Goal: Check status

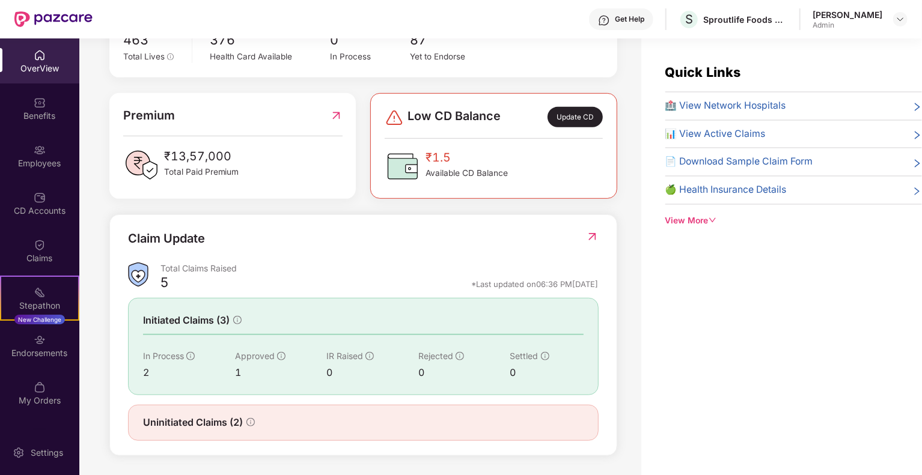
scroll to position [38, 0]
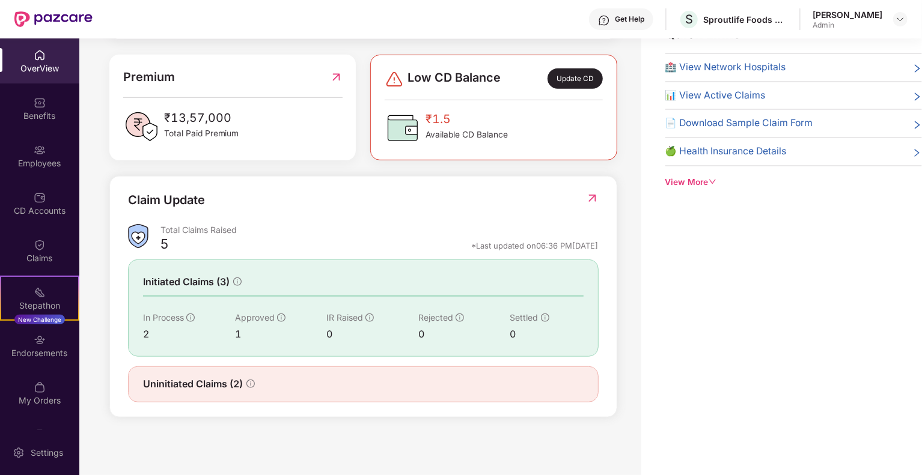
click at [588, 194] on img at bounding box center [592, 198] width 13 height 12
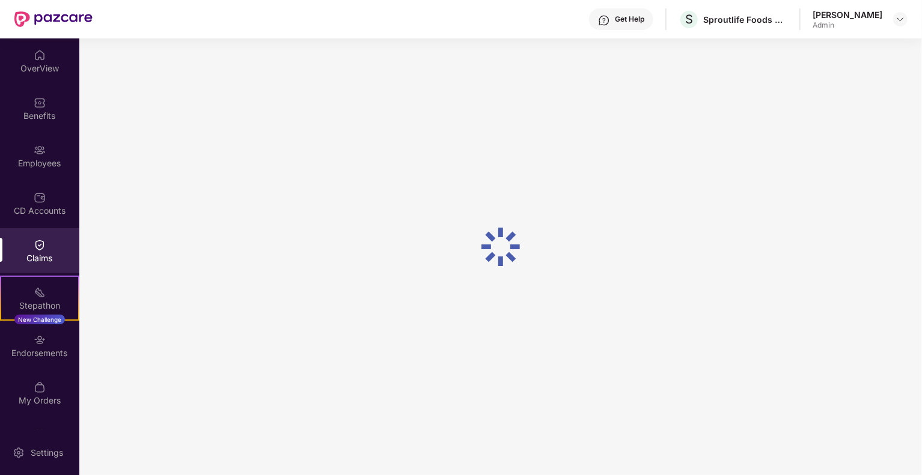
scroll to position [0, 0]
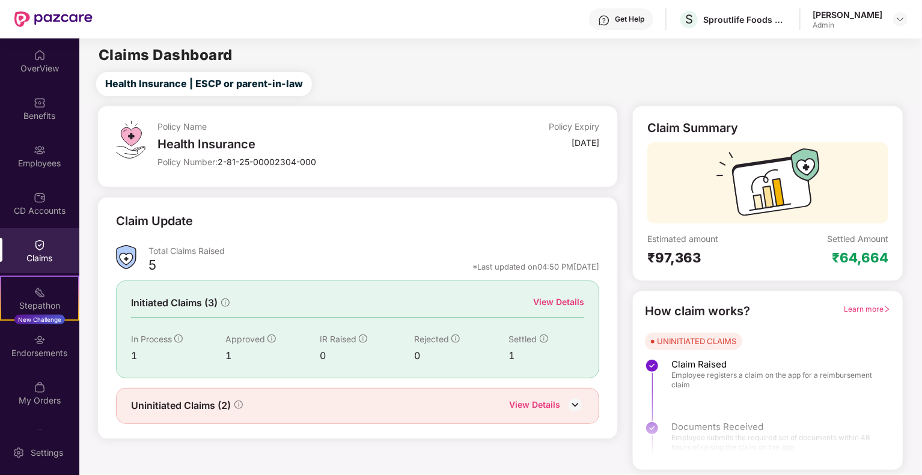
click at [627, 315] on div "Claim Summary Estimated amount ₹97,363 Settled Amount ₹64,664 How claim works? …" at bounding box center [767, 288] width 285 height 365
click at [562, 299] on div "View Details" at bounding box center [558, 302] width 51 height 13
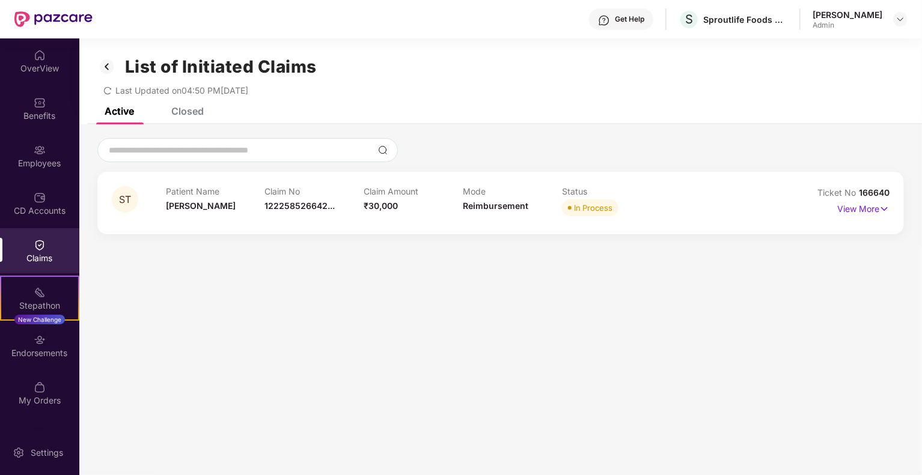
click at [190, 117] on div "Closed" at bounding box center [187, 111] width 32 height 12
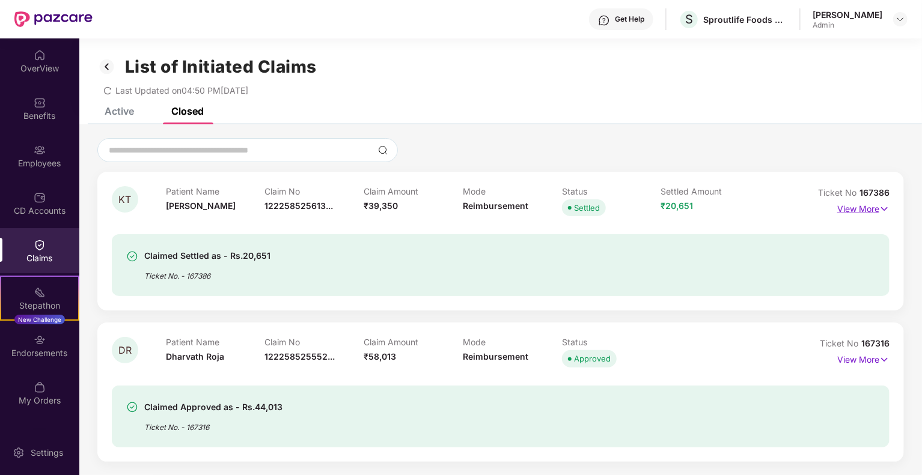
click at [849, 210] on p "View More" at bounding box center [863, 207] width 52 height 16
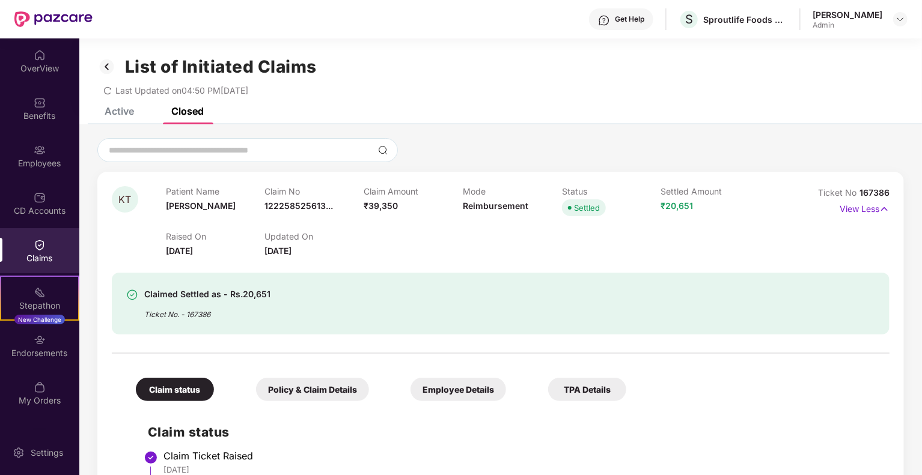
click at [126, 111] on div "Active" at bounding box center [119, 111] width 29 height 12
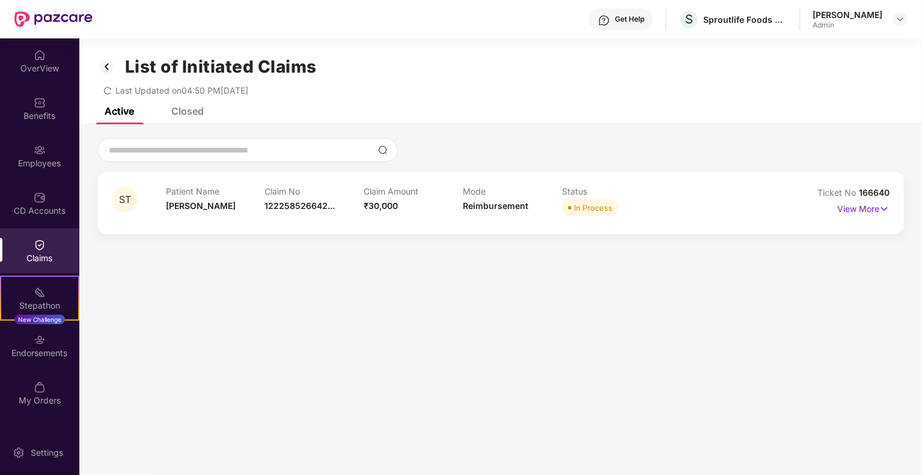
click at [197, 111] on div "Closed" at bounding box center [187, 111] width 32 height 12
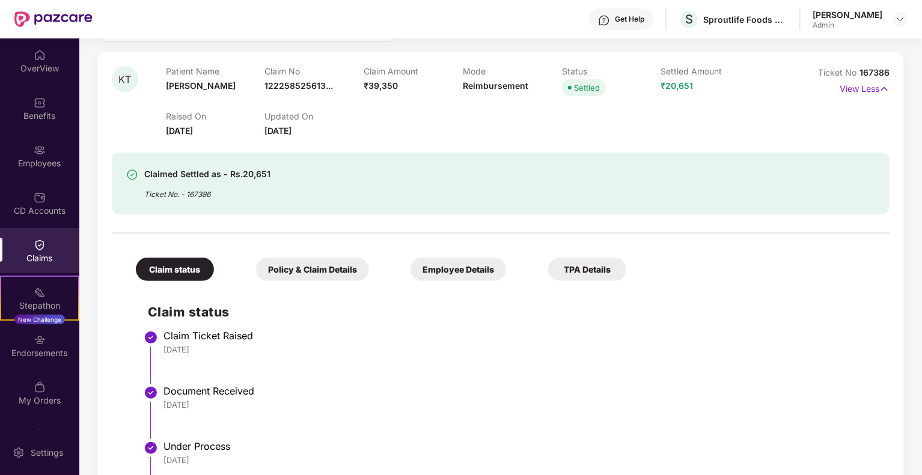
scroll to position [121, 0]
click at [330, 261] on div "Policy & Claim Details" at bounding box center [312, 268] width 113 height 23
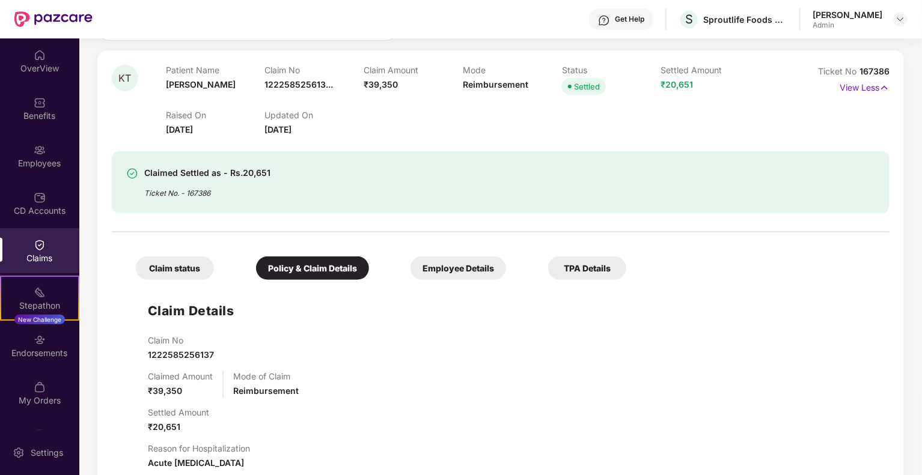
scroll to position [0, 0]
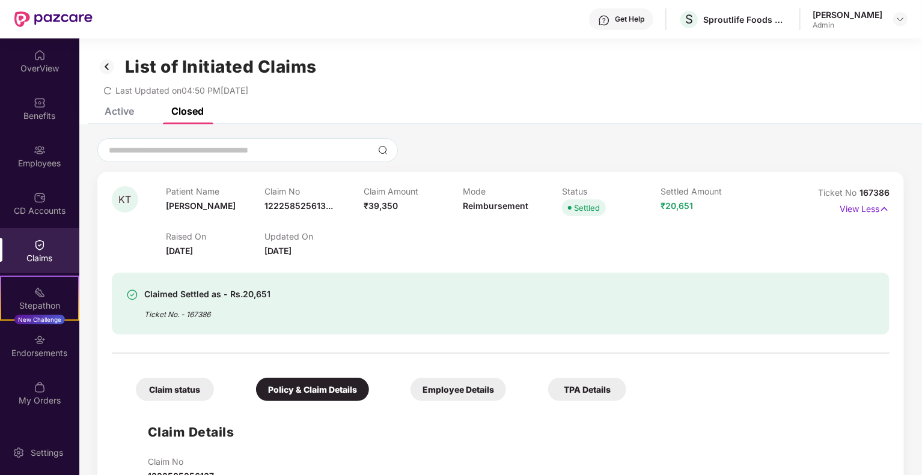
click at [460, 394] on div "Employee Details" at bounding box center [458, 389] width 96 height 23
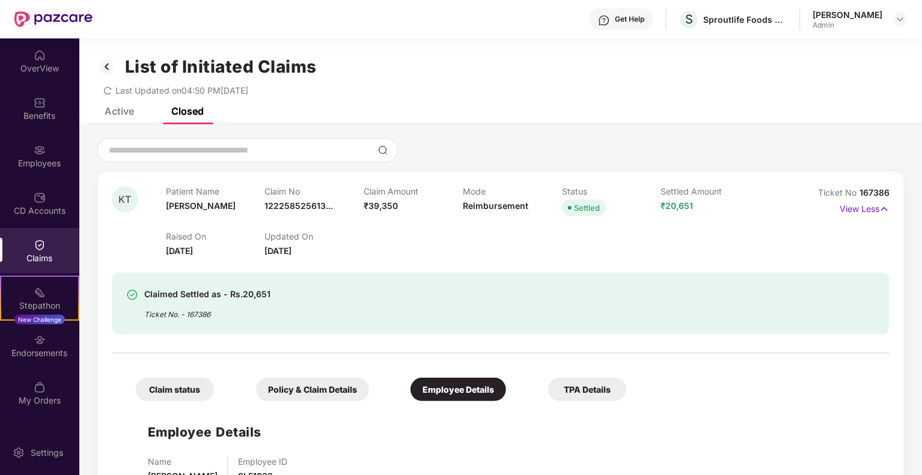
click at [351, 390] on div "Policy & Claim Details" at bounding box center [312, 389] width 113 height 23
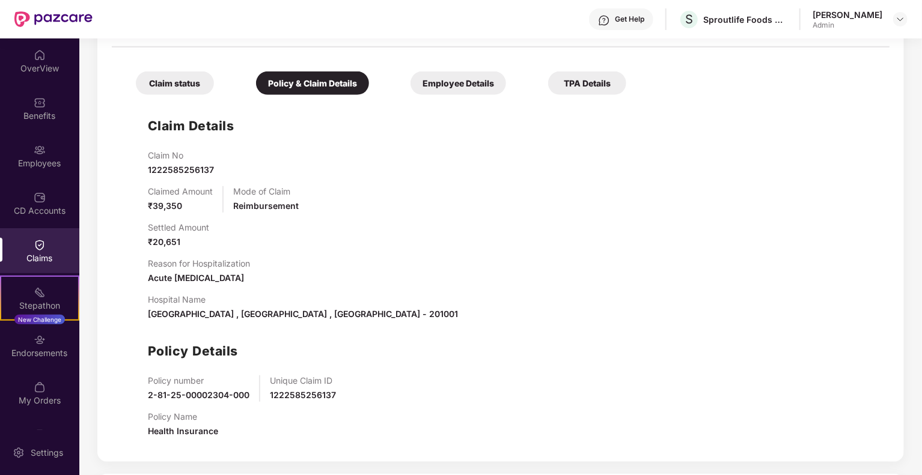
scroll to position [312, 0]
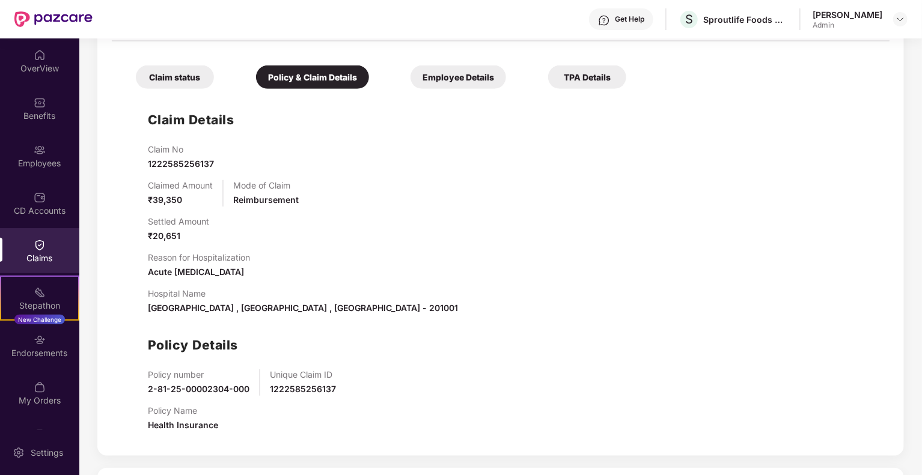
click at [187, 84] on div "Claim status" at bounding box center [175, 76] width 78 height 23
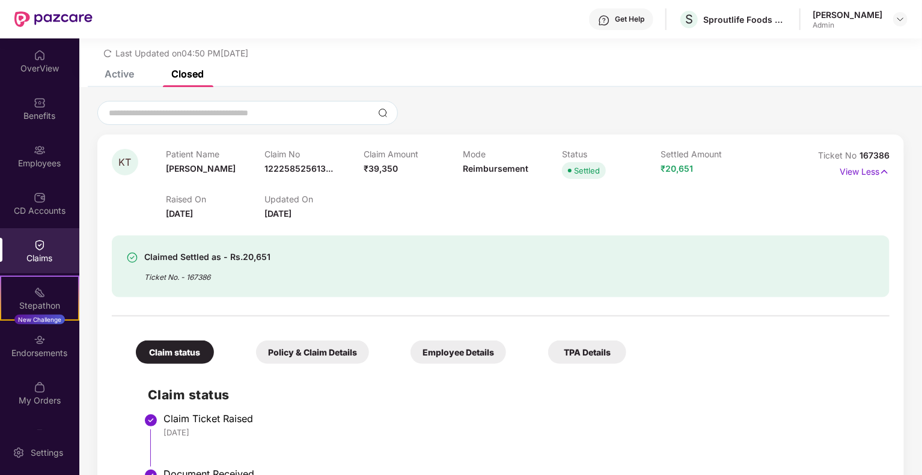
scroll to position [34, 0]
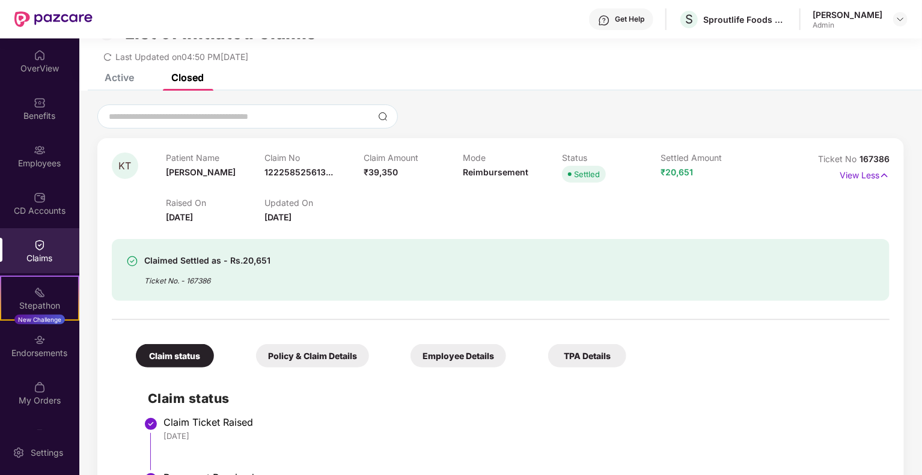
click at [571, 364] on div "TPA Details" at bounding box center [587, 355] width 78 height 23
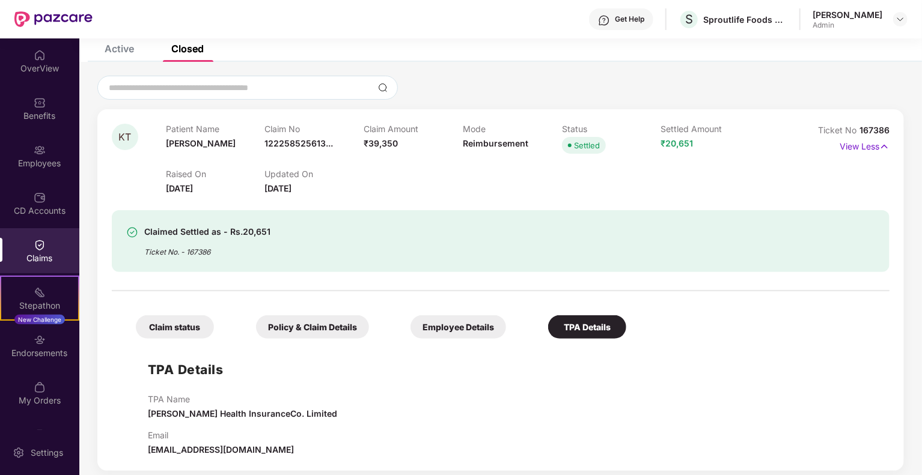
scroll to position [61, 0]
click at [276, 249] on div "Claimed Settled as - Rs.20,651 Ticket No. - 167386" at bounding box center [438, 242] width 624 height 33
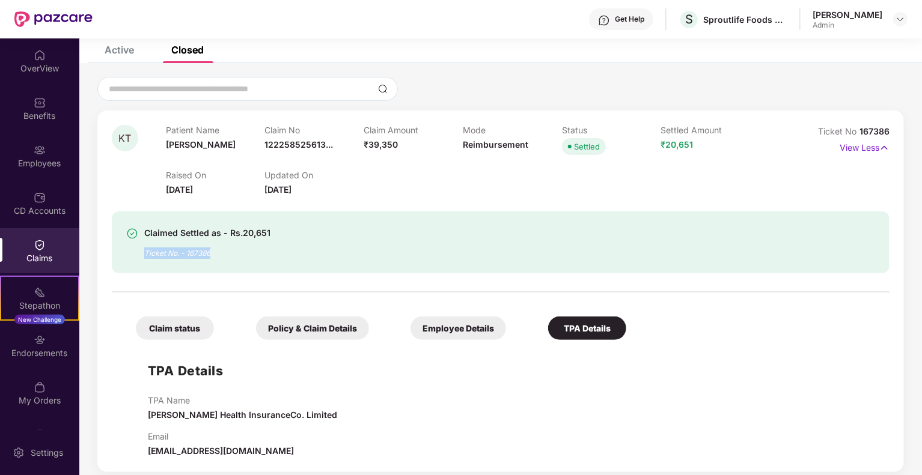
click at [276, 249] on div "Claimed Settled as - Rs.20,651 Ticket No. - 167386" at bounding box center [438, 242] width 624 height 33
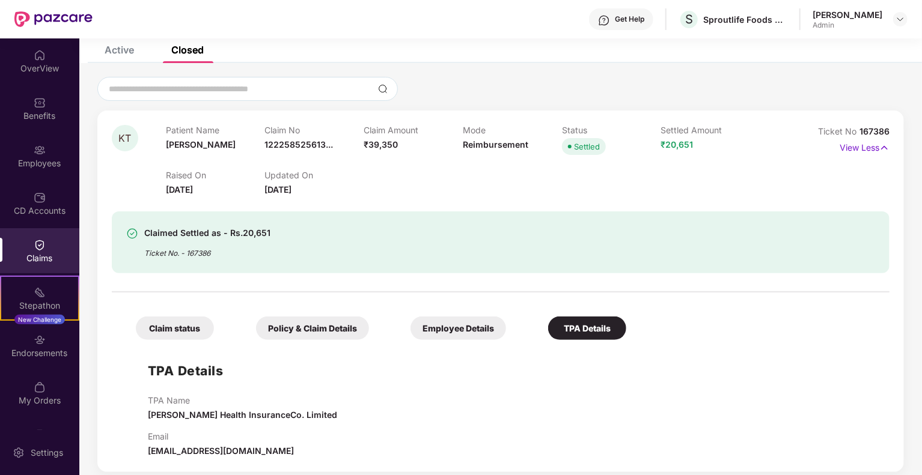
click at [359, 307] on div "Claim status Policy & Claim Details Employee Details TPA Details" at bounding box center [375, 322] width 502 height 35
click at [276, 138] on div "KT Patient Name [PERSON_NAME] Claim No 122258525613... Claim Amount ₹39,350 Mod…" at bounding box center [500, 292] width 806 height 362
